Goal: Complete application form

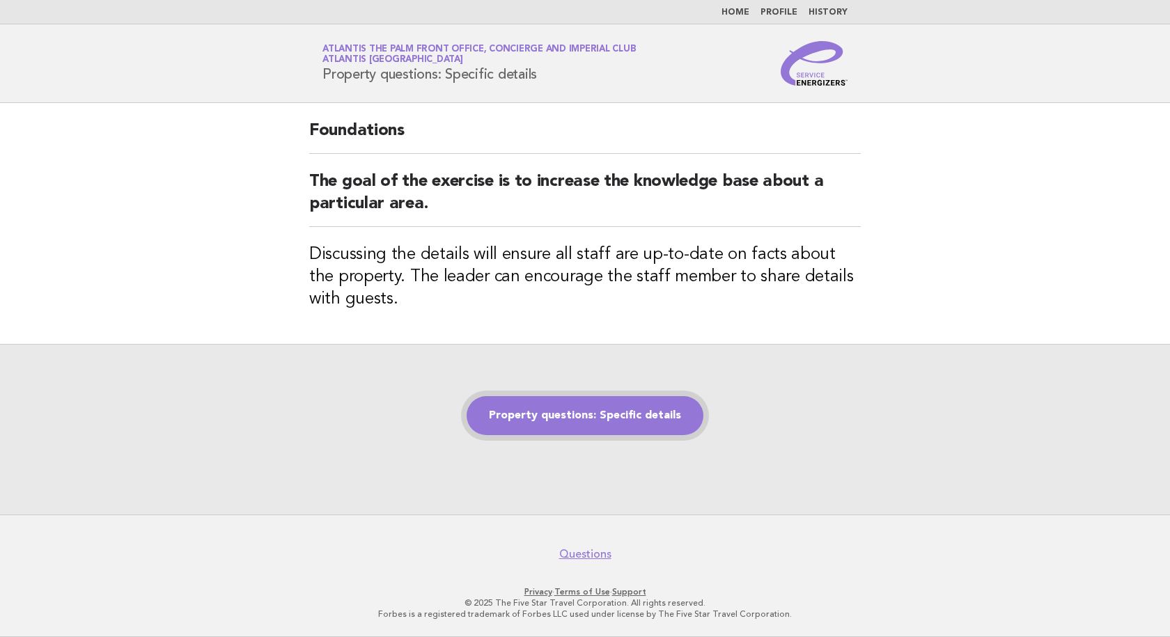
click at [559, 418] on link "Property questions: Specific details" at bounding box center [585, 415] width 237 height 39
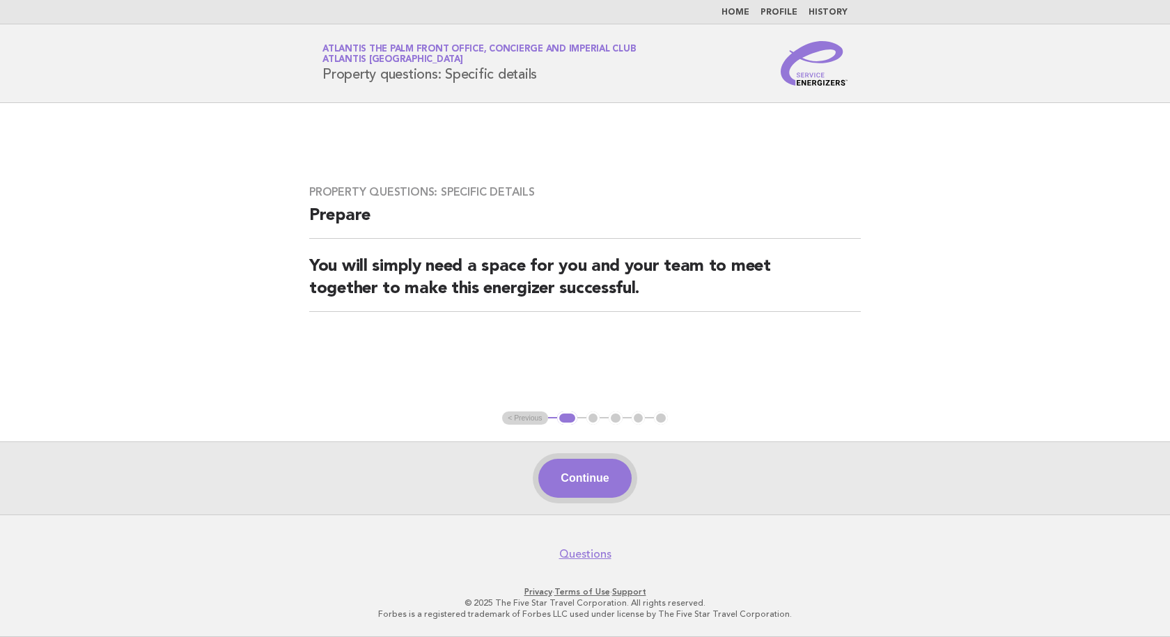
click at [605, 464] on button "Continue" at bounding box center [584, 478] width 93 height 39
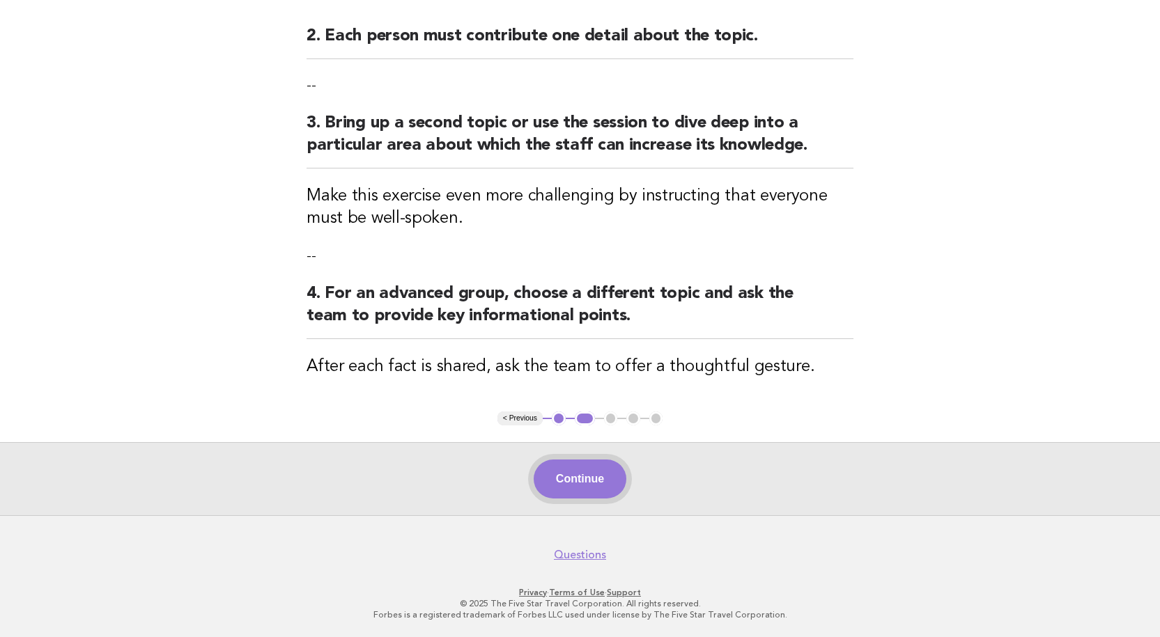
click at [596, 476] on button "Continue" at bounding box center [580, 479] width 93 height 39
